Goal: Register for event/course

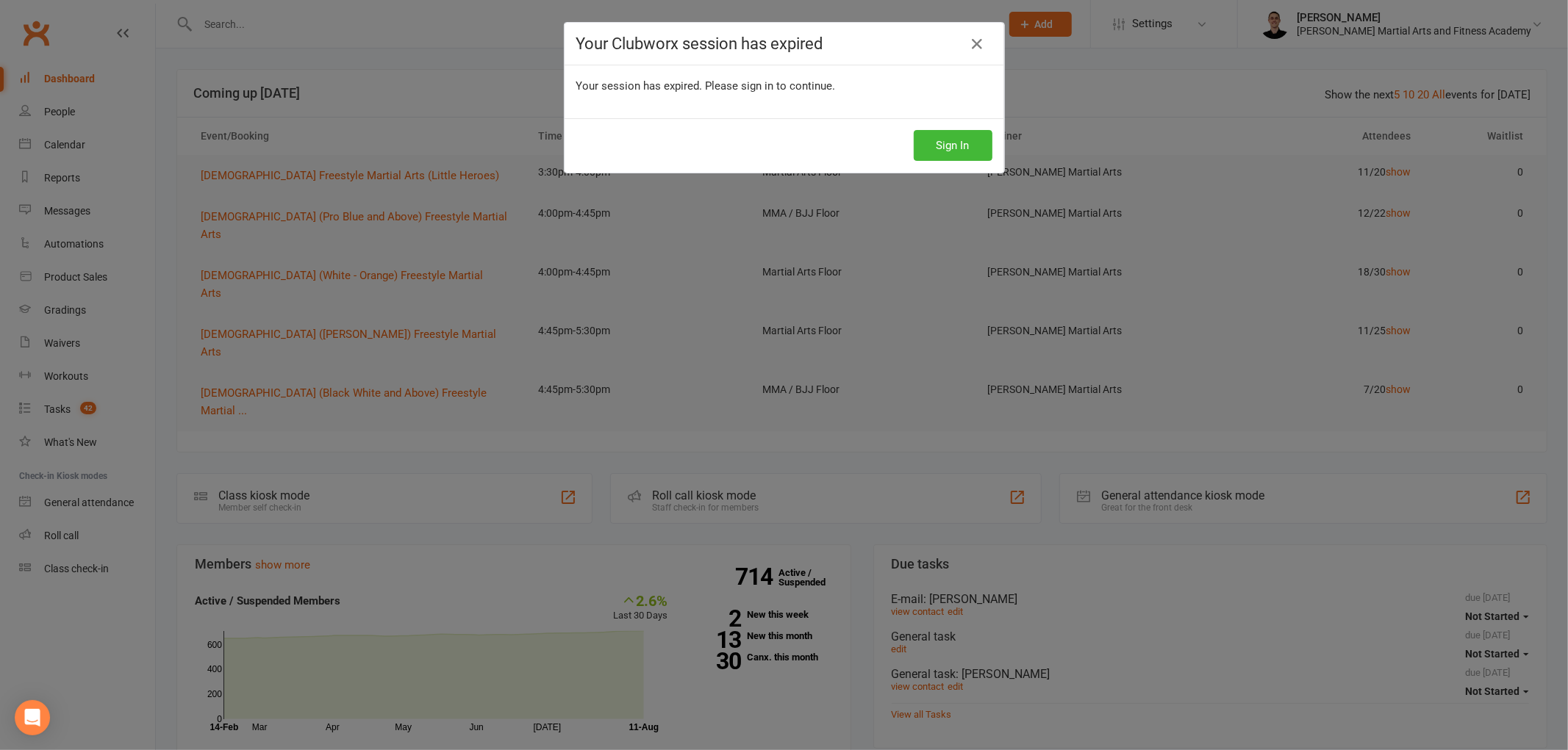
click at [927, 163] on div "Sign In" at bounding box center [784, 145] width 440 height 55
click at [958, 145] on button "Sign In" at bounding box center [953, 146] width 79 height 31
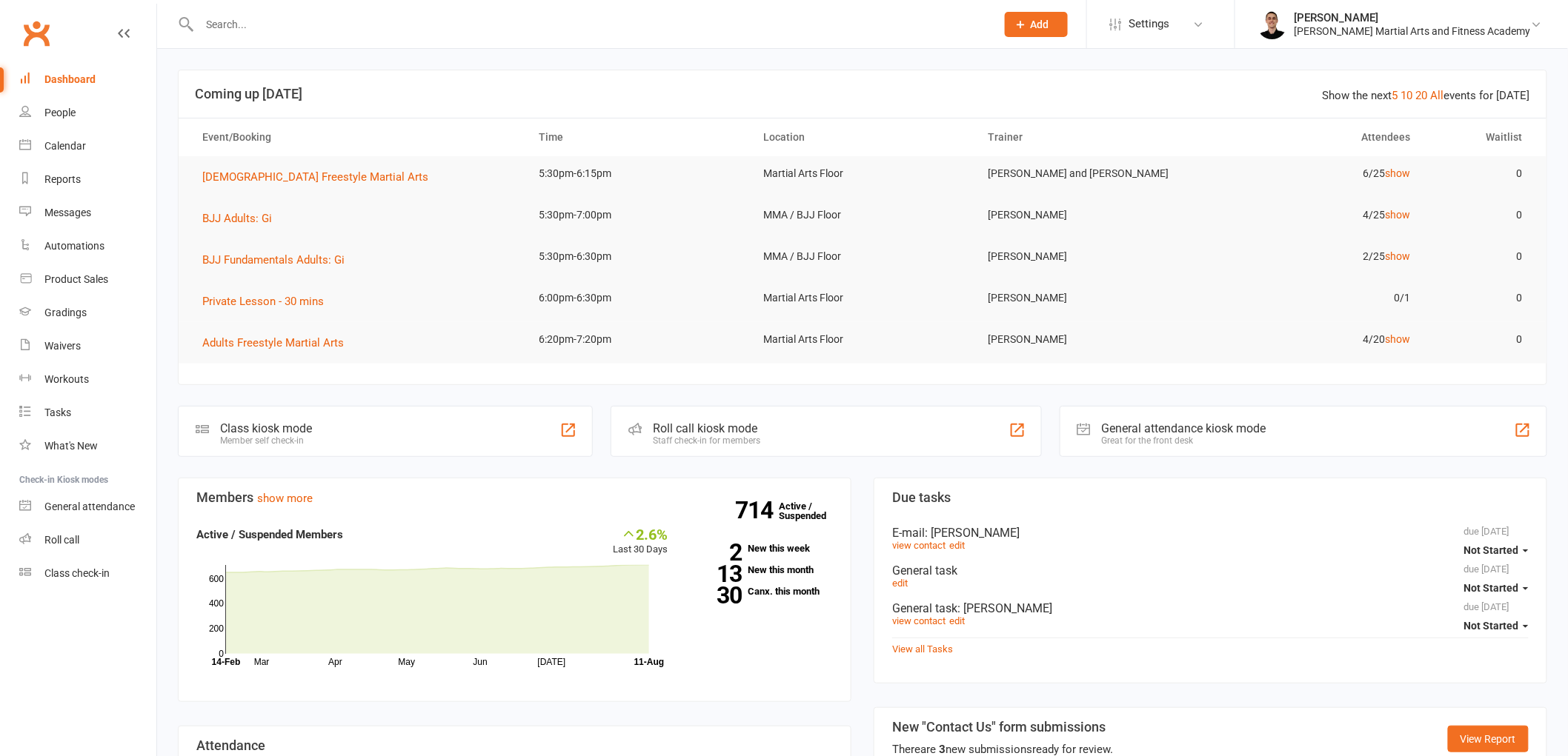
click at [543, 10] on div at bounding box center [581, 24] width 808 height 48
click at [525, 23] on input "text" at bounding box center [590, 24] width 791 height 21
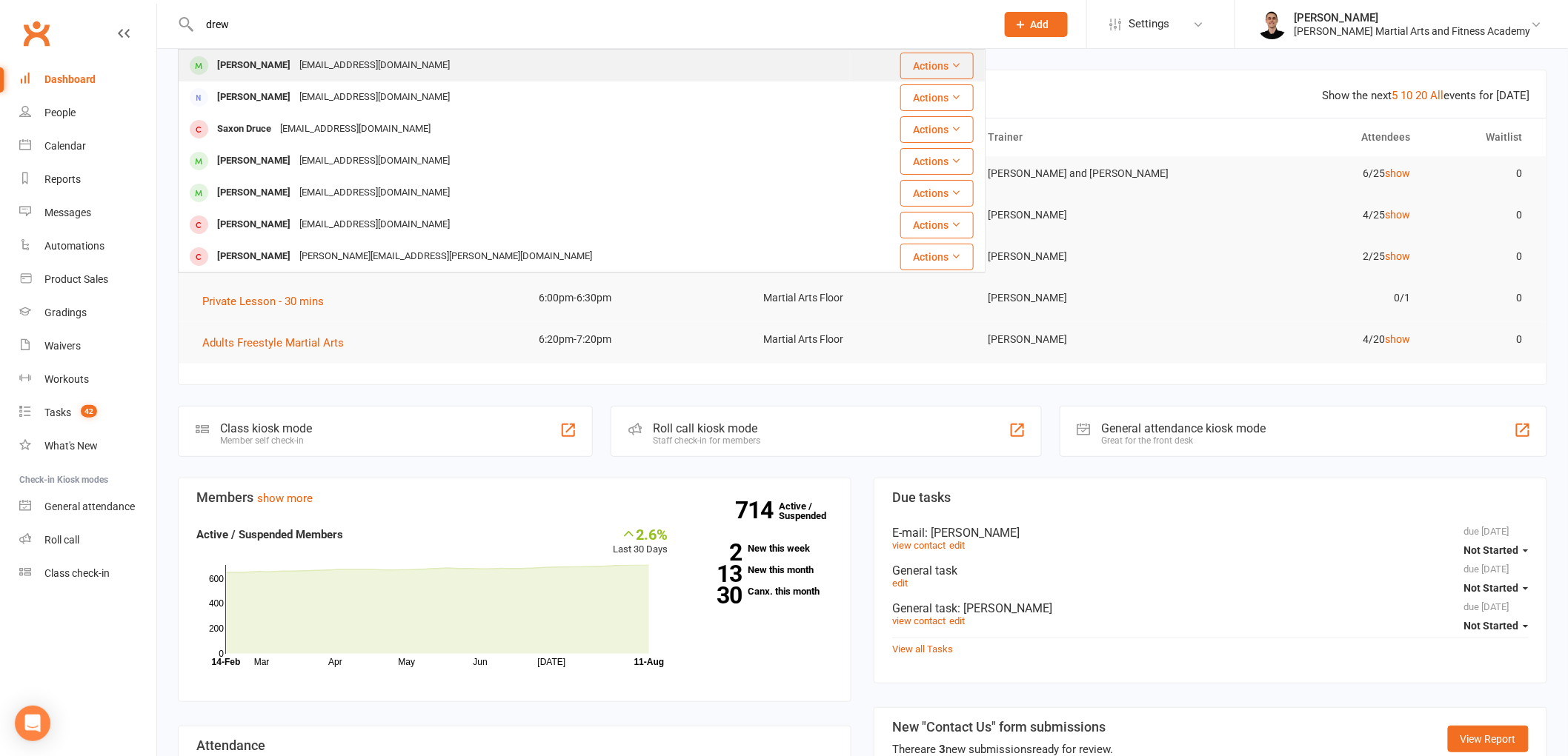
type input "drew"
click at [322, 64] on div "[EMAIL_ADDRESS][DOMAIN_NAME]" at bounding box center [374, 66] width 159 height 22
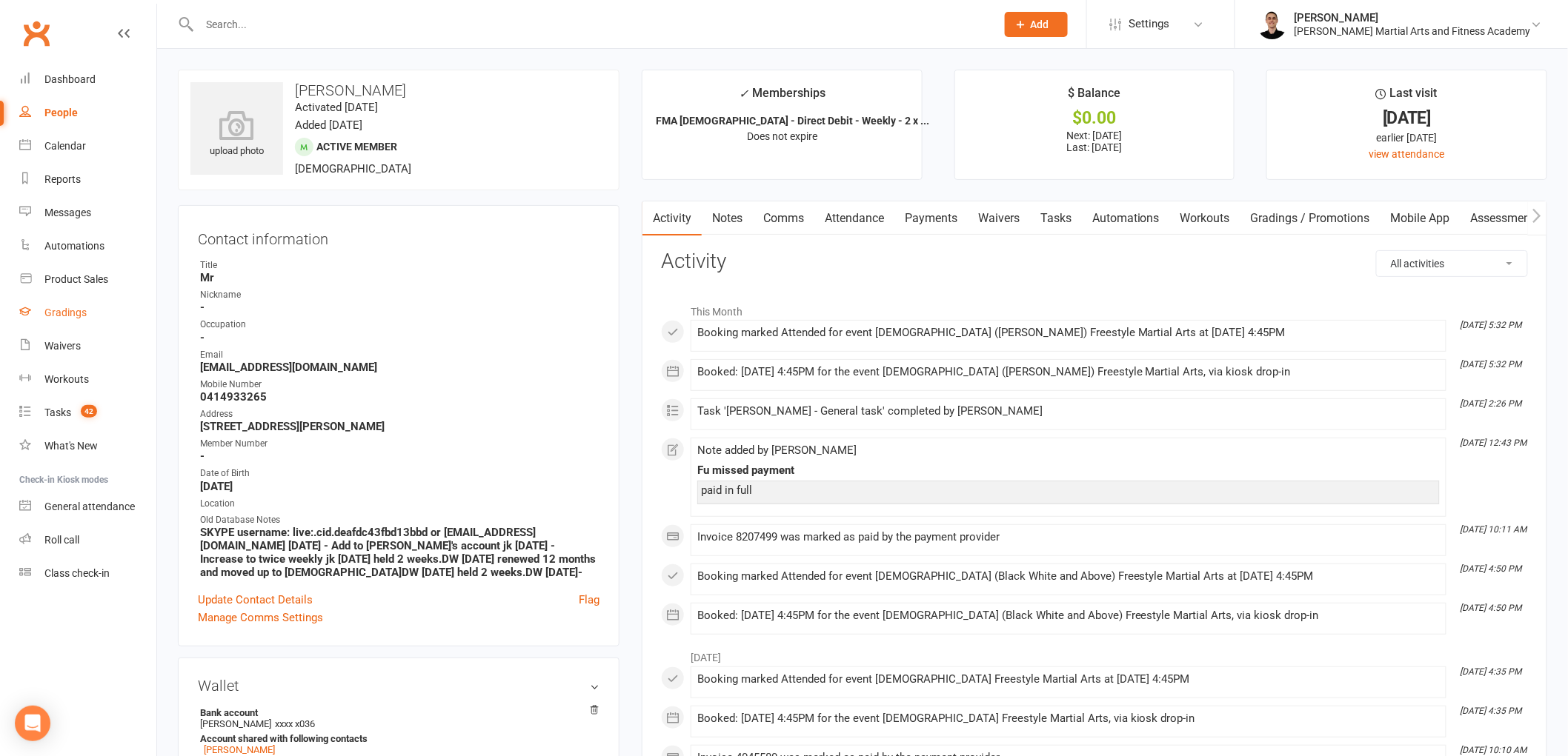
click at [76, 312] on div "Gradings" at bounding box center [65, 312] width 42 height 12
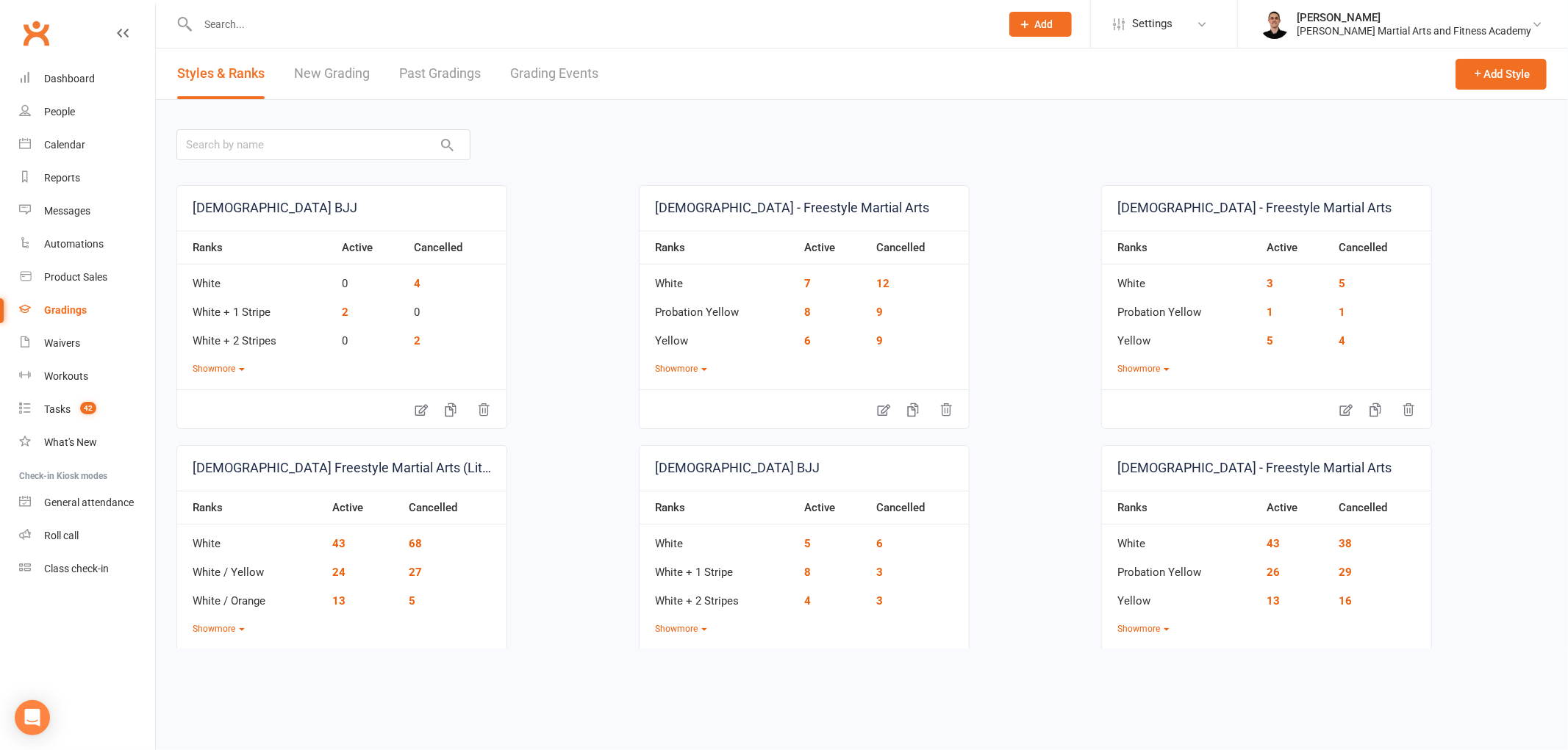
click at [546, 71] on link "Grading Events" at bounding box center [555, 74] width 88 height 51
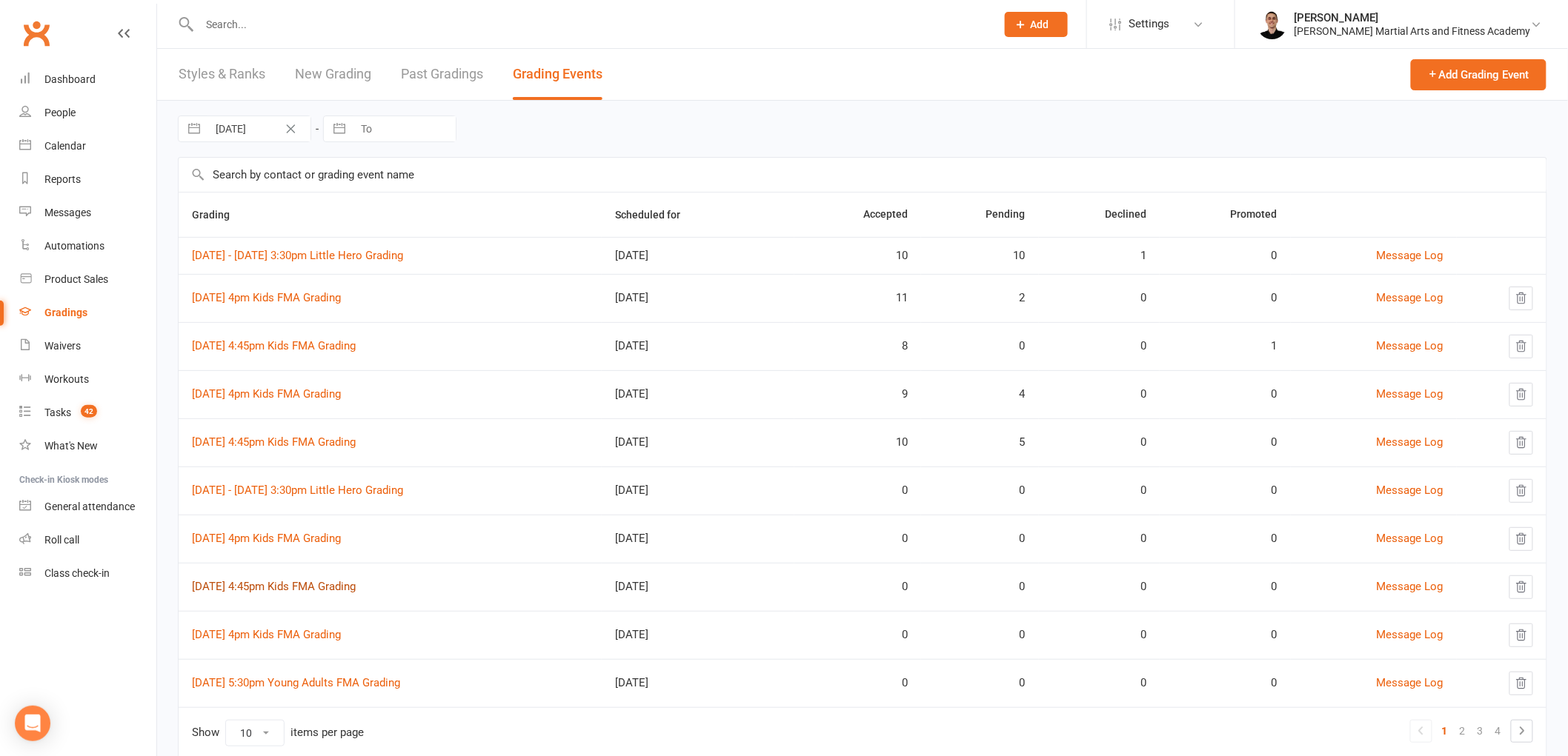
click at [276, 584] on link "[DATE] 4:45pm Kids FMA Grading" at bounding box center [274, 586] width 164 height 13
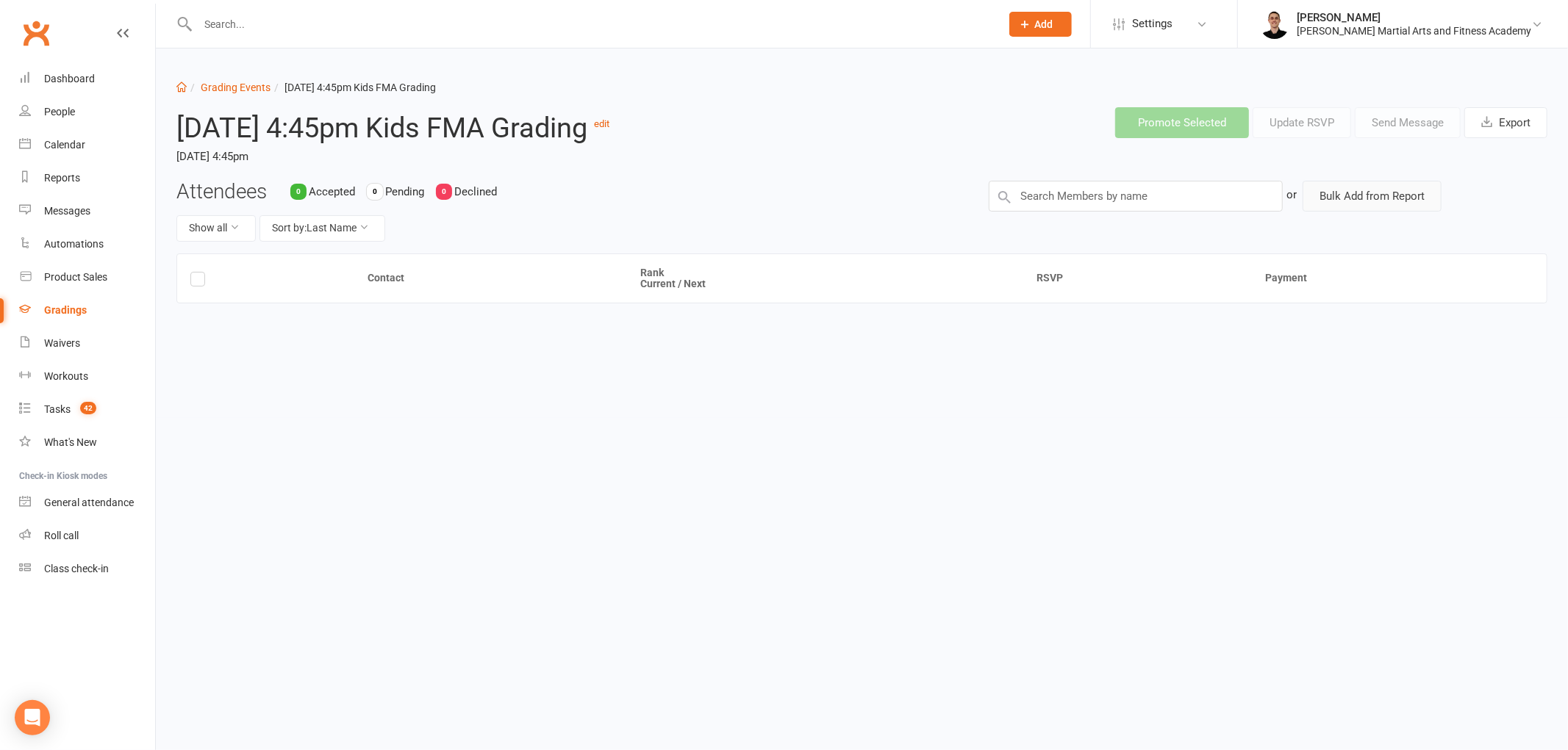
click at [1406, 208] on button "Bulk Add from Report" at bounding box center [1372, 196] width 139 height 31
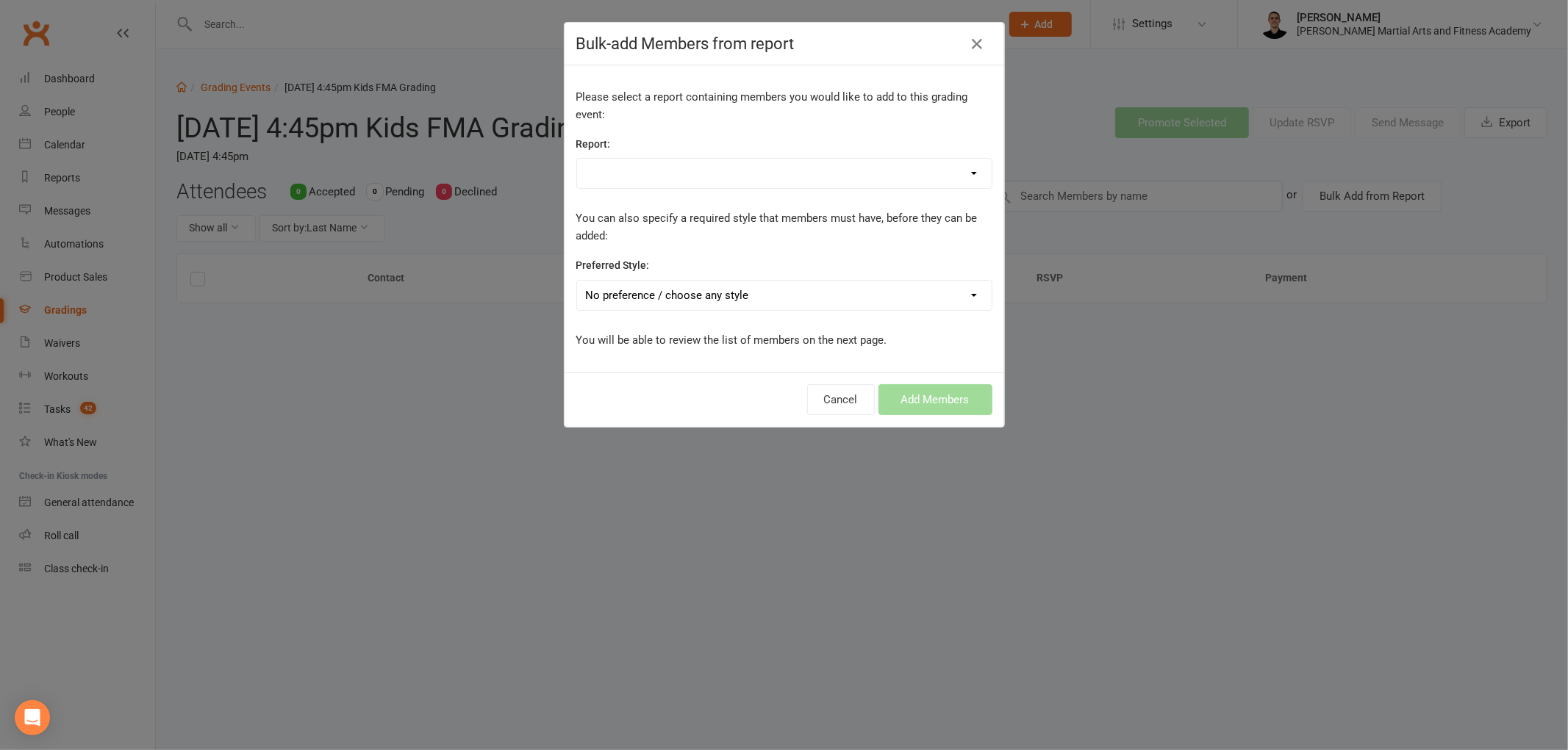
click at [826, 179] on select "[DEMOGRAPHIC_DATA] FMA ACTIVE and Students on hold 1 x per week Kids Active Fig…" at bounding box center [784, 173] width 415 height 29
select select "144732"
click at [577, 159] on select "[DEMOGRAPHIC_DATA] FMA ACTIVE and Students on hold 1 x per week Kids Active Fig…" at bounding box center [784, 173] width 415 height 29
click at [888, 394] on button "Add Members" at bounding box center [936, 400] width 114 height 31
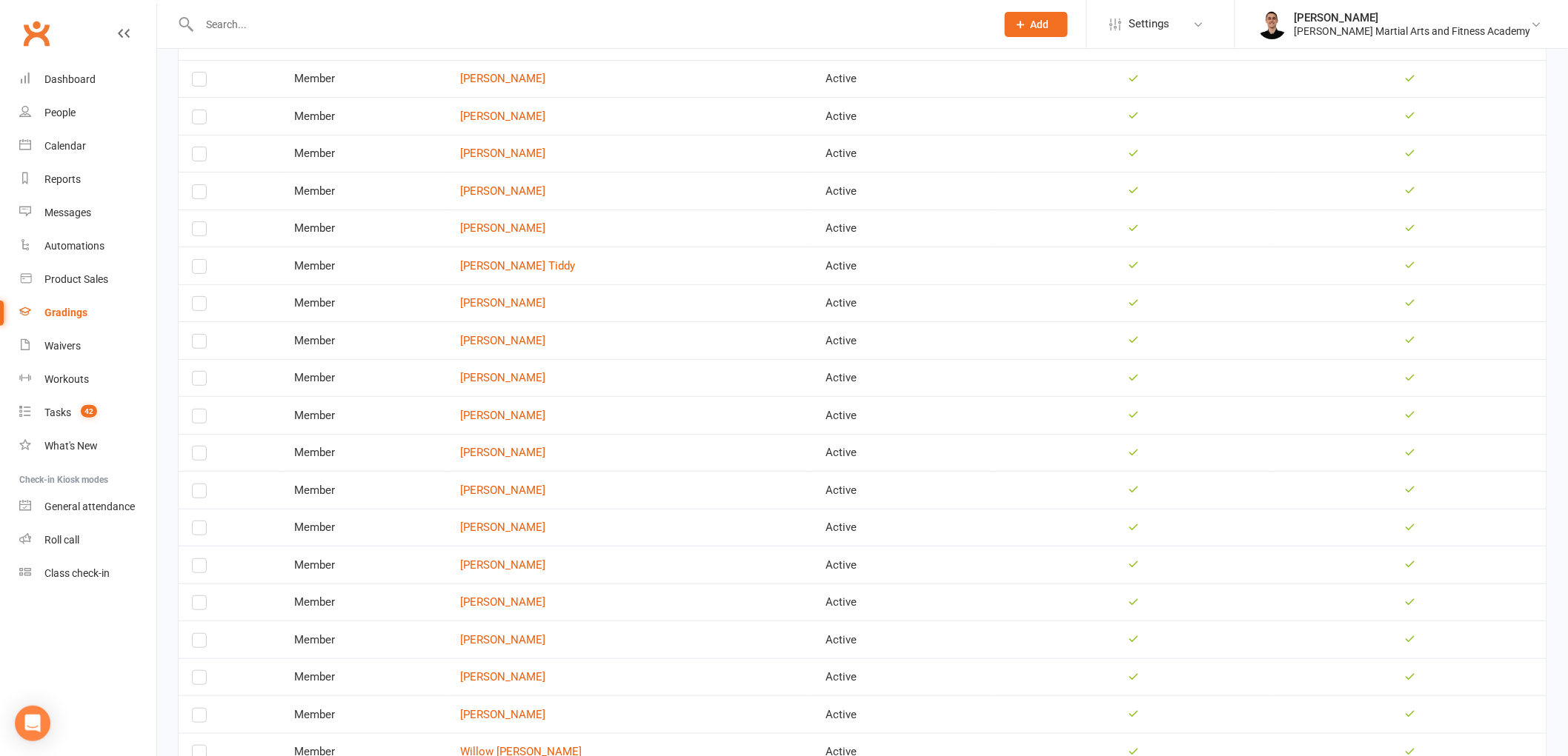
scroll to position [165, 0]
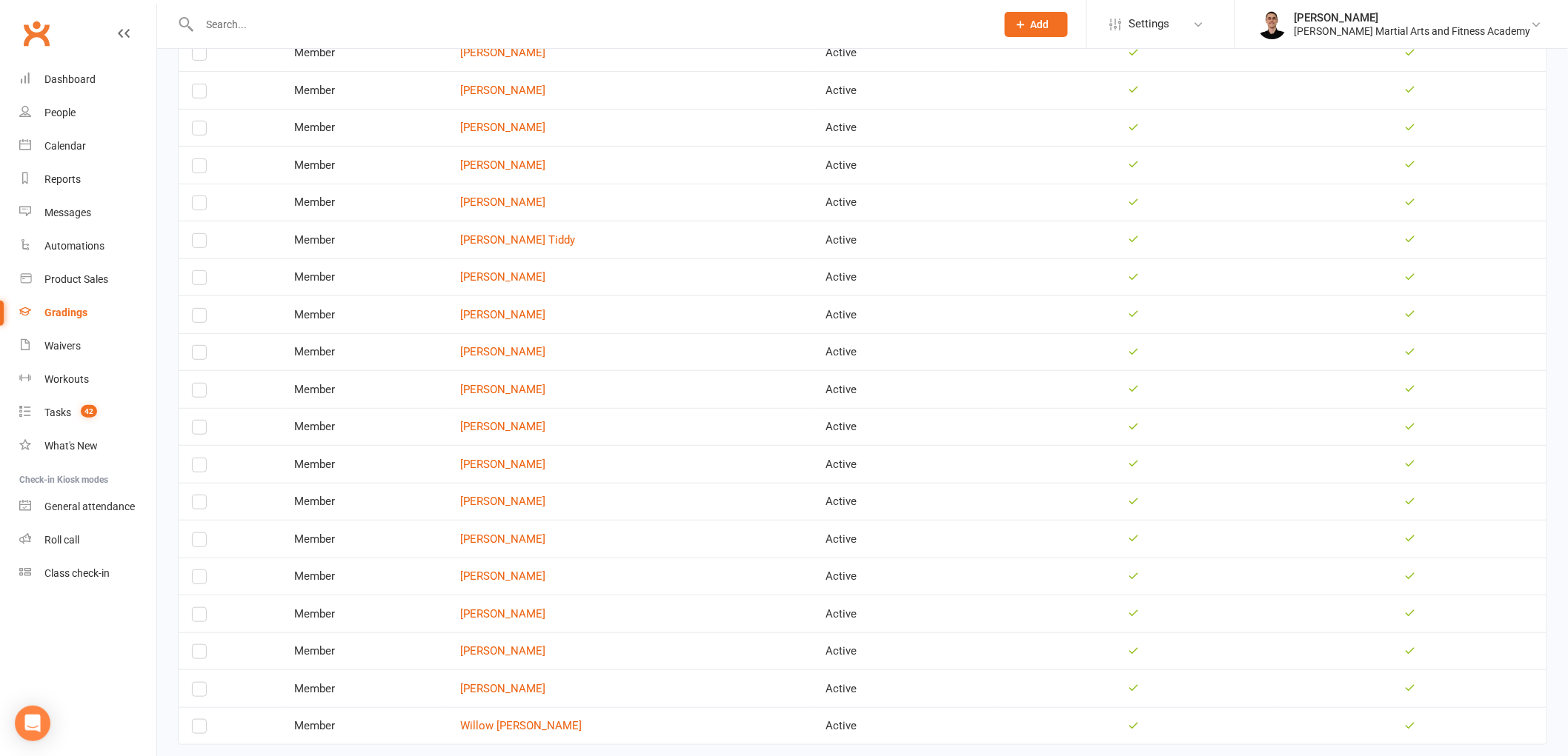
click at [203, 280] on label at bounding box center [199, 280] width 15 height 0
click at [203, 271] on input "checkbox" at bounding box center [199, 271] width 15 height 0
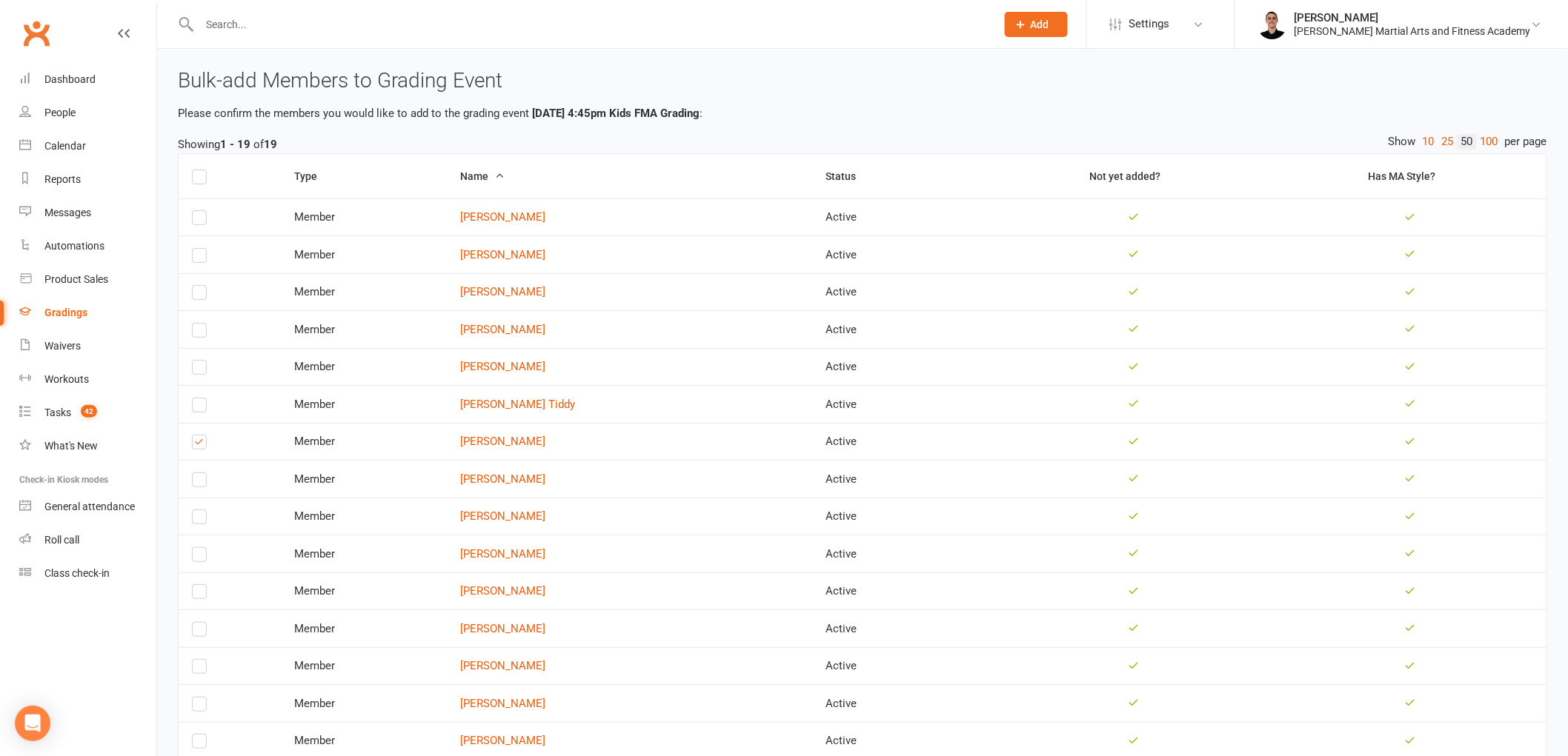
scroll to position [320, 0]
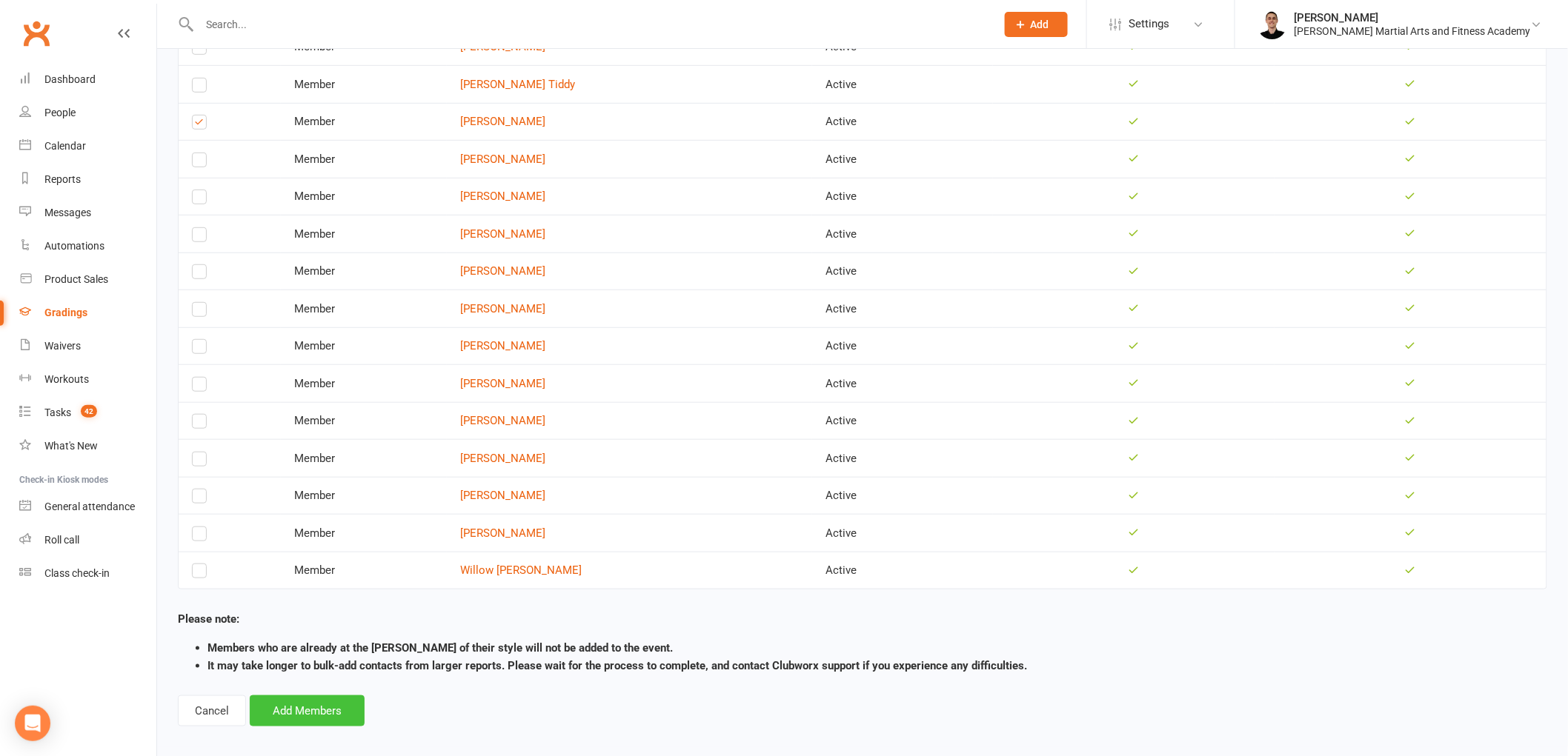
click at [309, 695] on button "Add Members" at bounding box center [307, 711] width 115 height 31
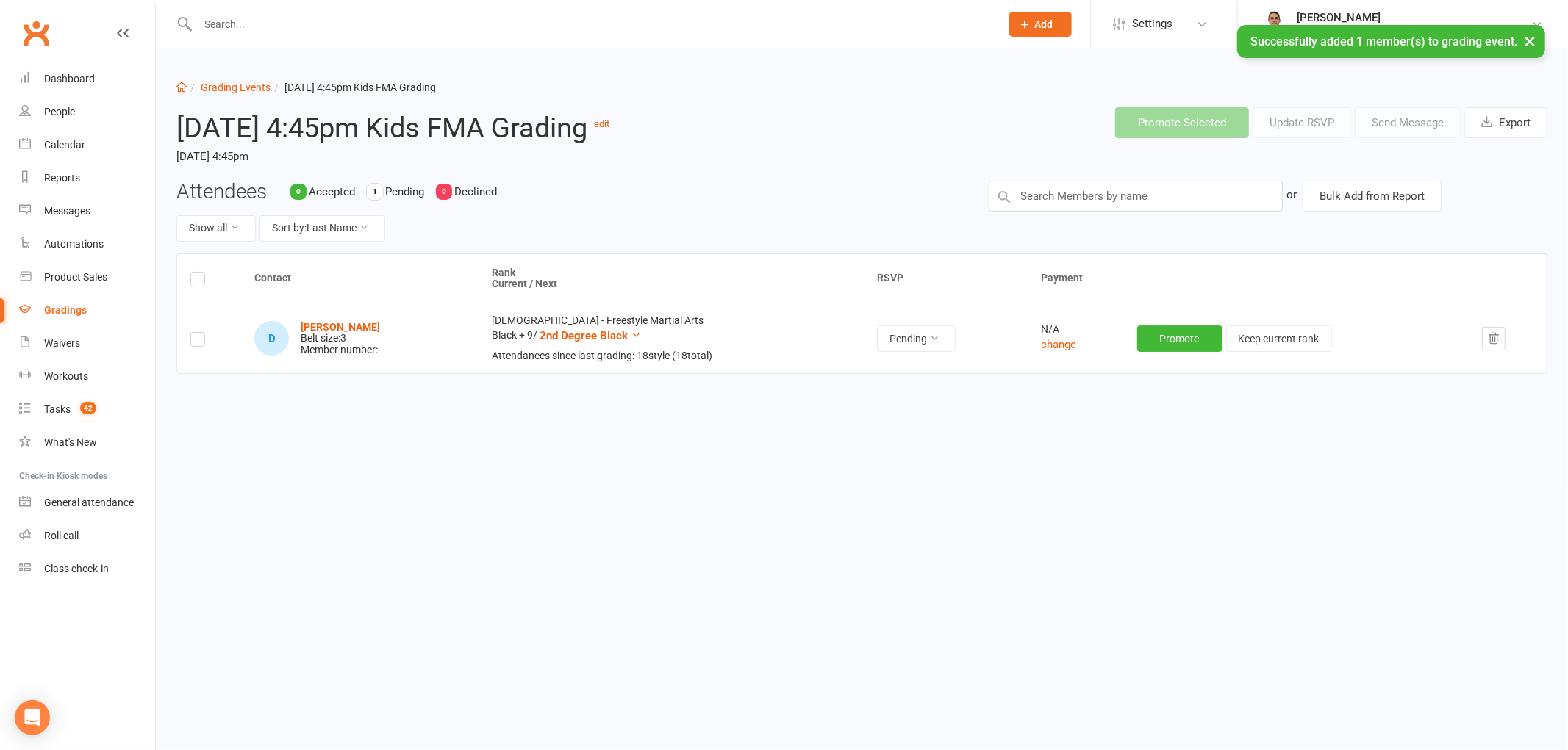
click at [1056, 354] on td "N/A change" at bounding box center [1076, 338] width 96 height 71
click at [1061, 342] on button "change" at bounding box center [1059, 345] width 35 height 18
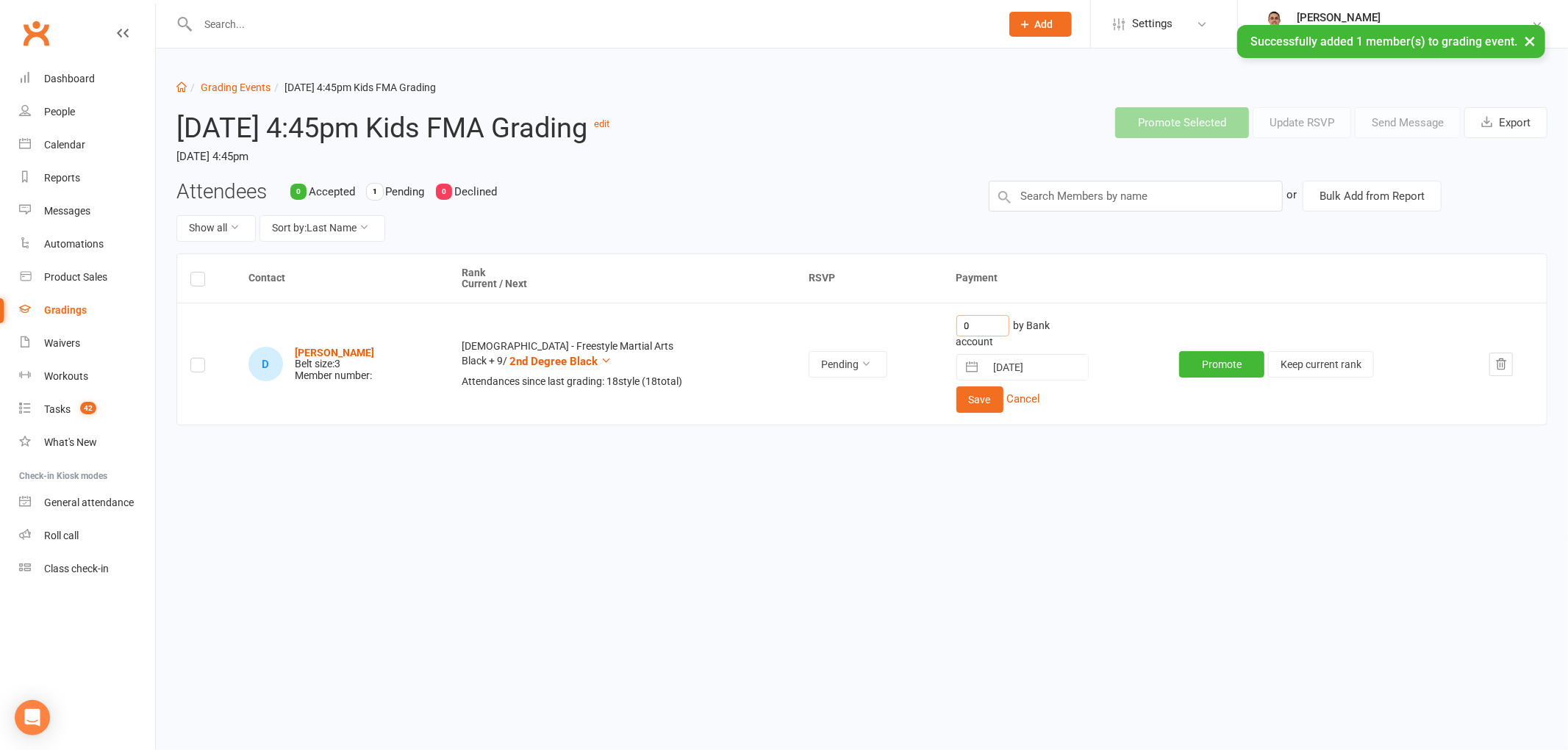
click at [965, 329] on input "0" at bounding box center [983, 326] width 53 height 22
type input "80"
click at [974, 399] on button "Save" at bounding box center [980, 399] width 47 height 26
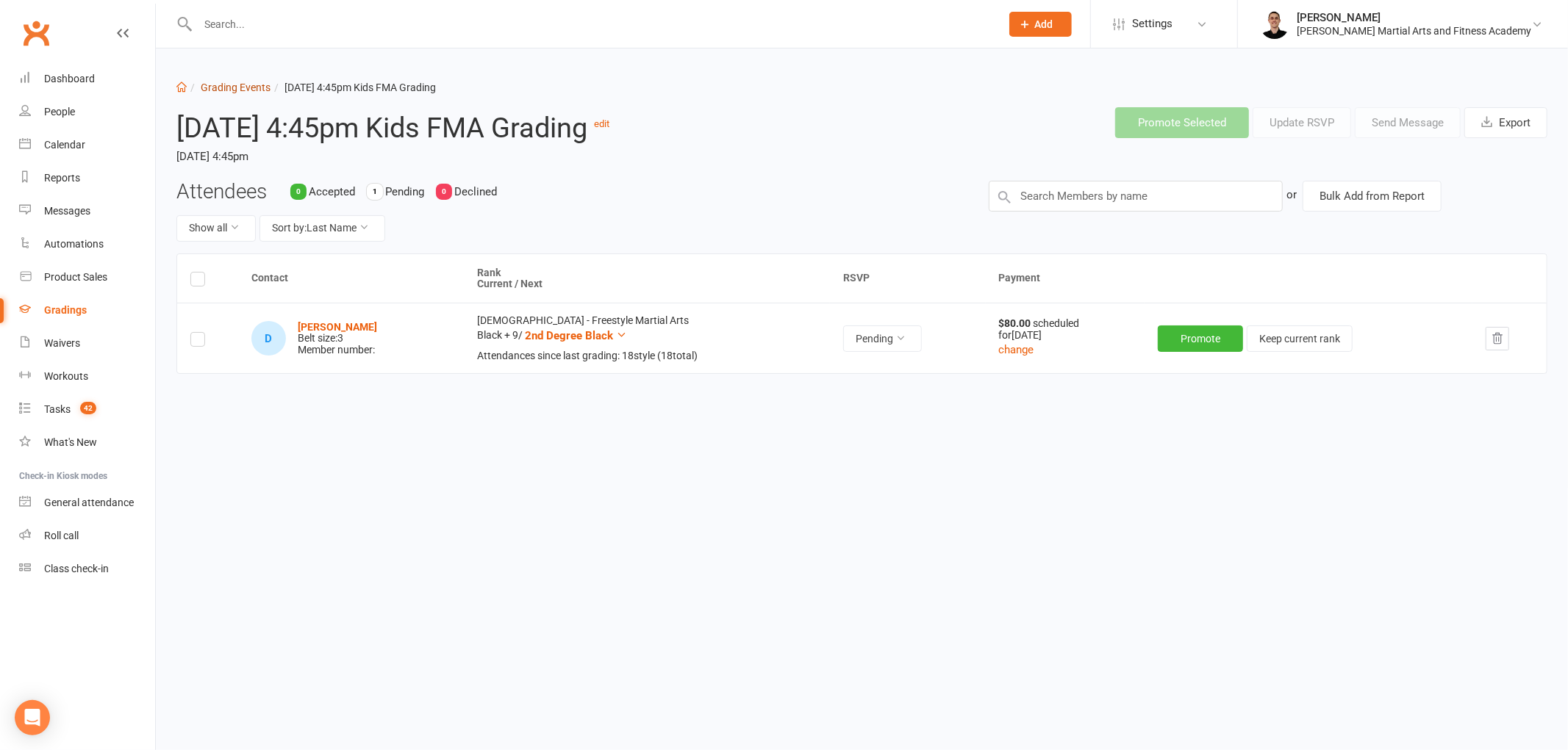
click at [231, 88] on link "Grading Events" at bounding box center [235, 87] width 70 height 12
